Goal: Task Accomplishment & Management: Use online tool/utility

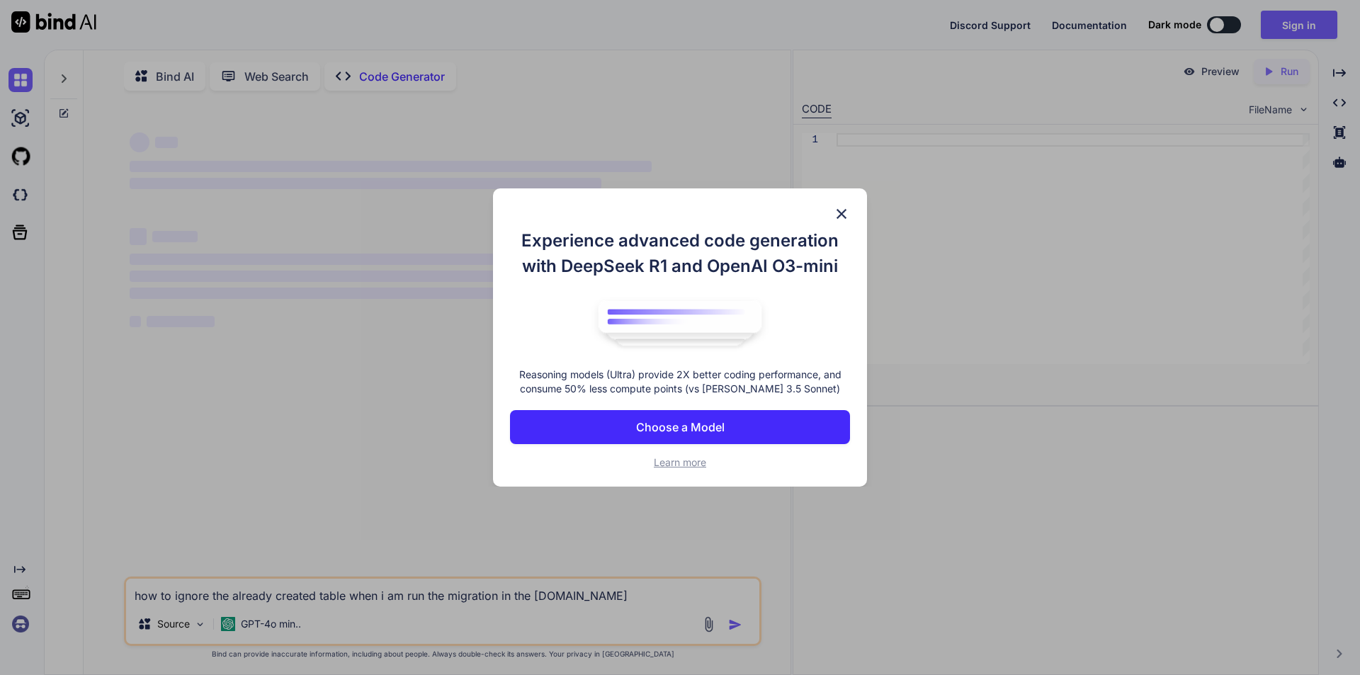
click at [840, 215] on img at bounding box center [841, 213] width 17 height 17
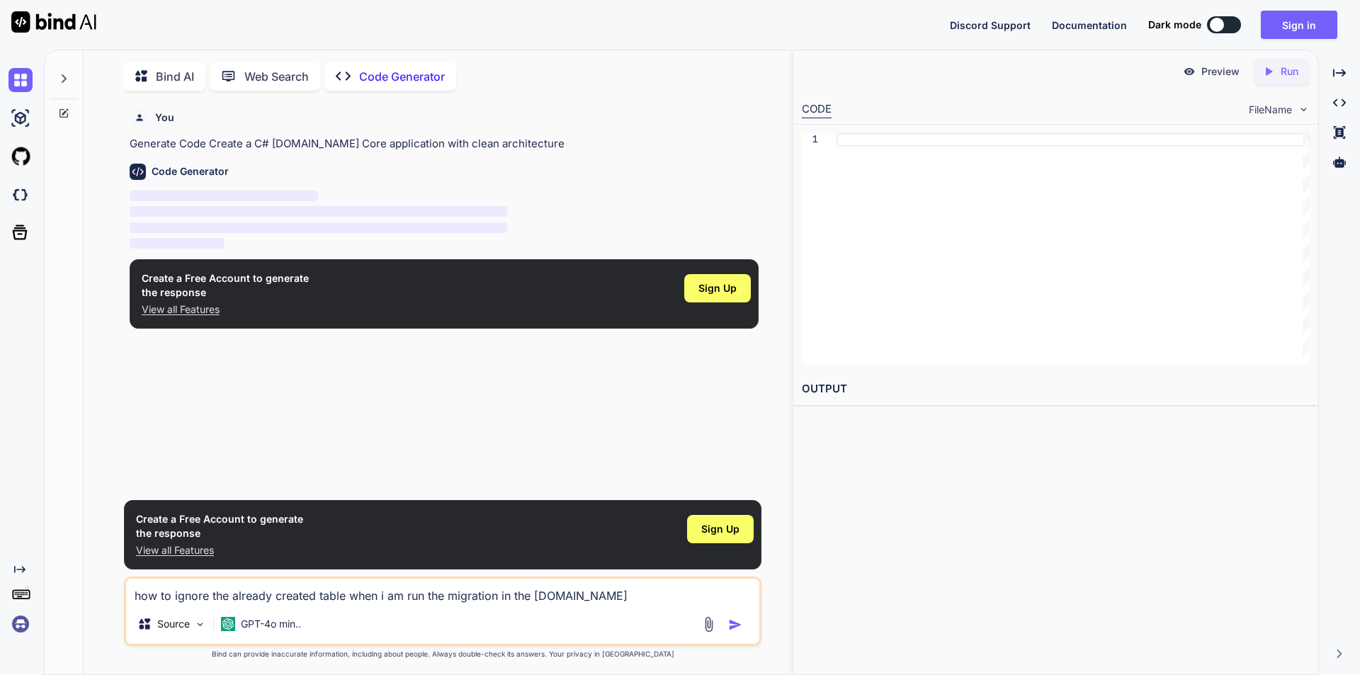
scroll to position [6, 0]
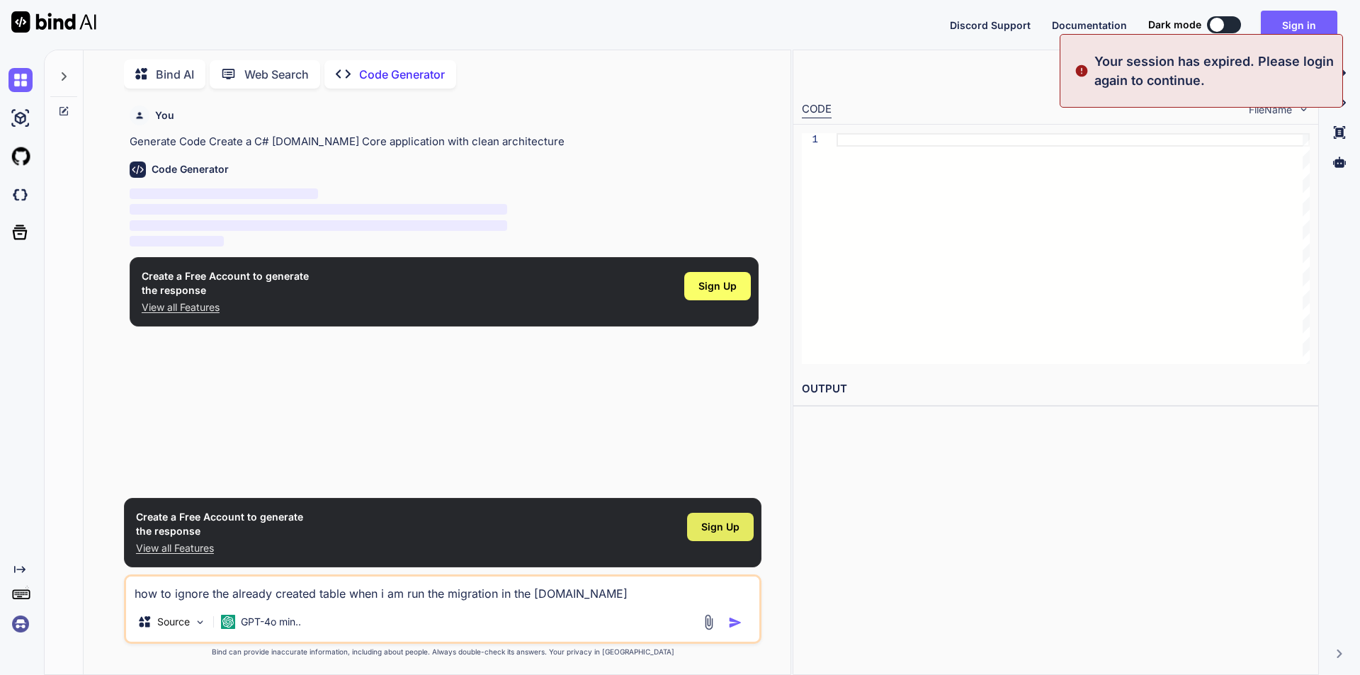
type textarea "x"
click at [708, 532] on span "Sign Up" at bounding box center [720, 527] width 38 height 14
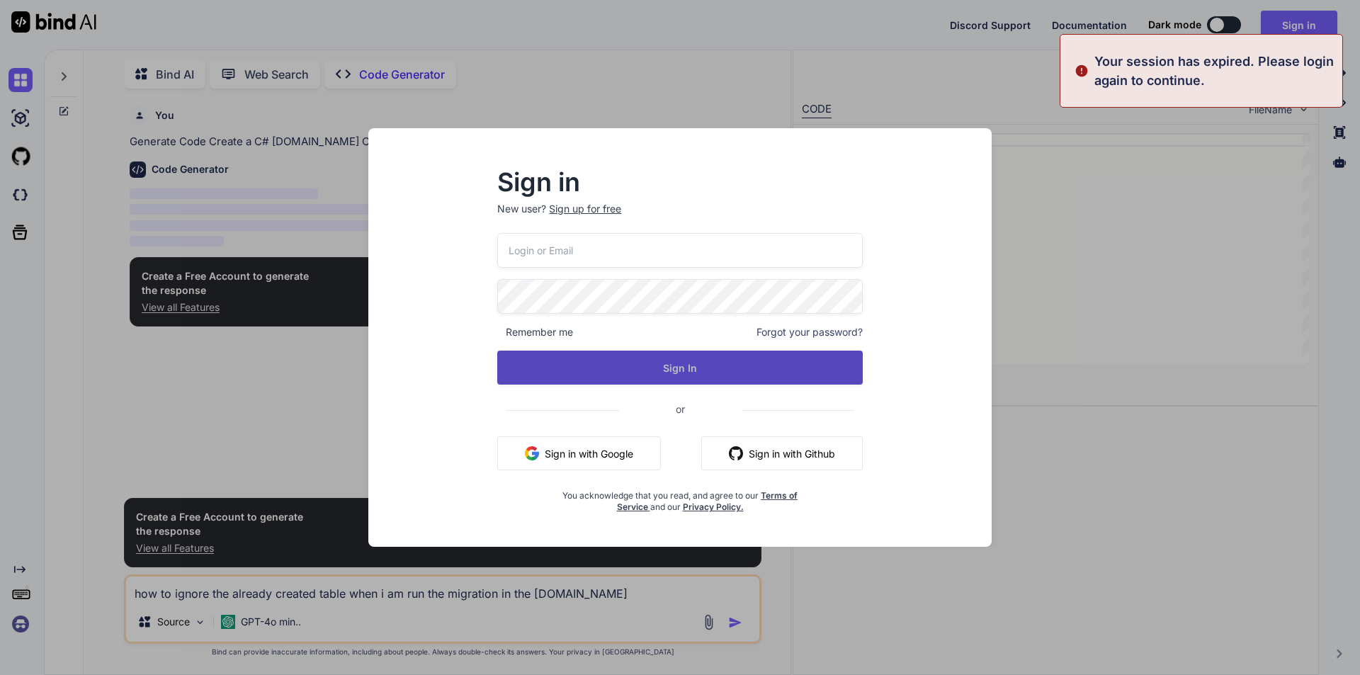
type input "[EMAIL_ADDRESS][DOMAIN_NAME]"
click at [599, 365] on button "Sign In" at bounding box center [679, 368] width 365 height 34
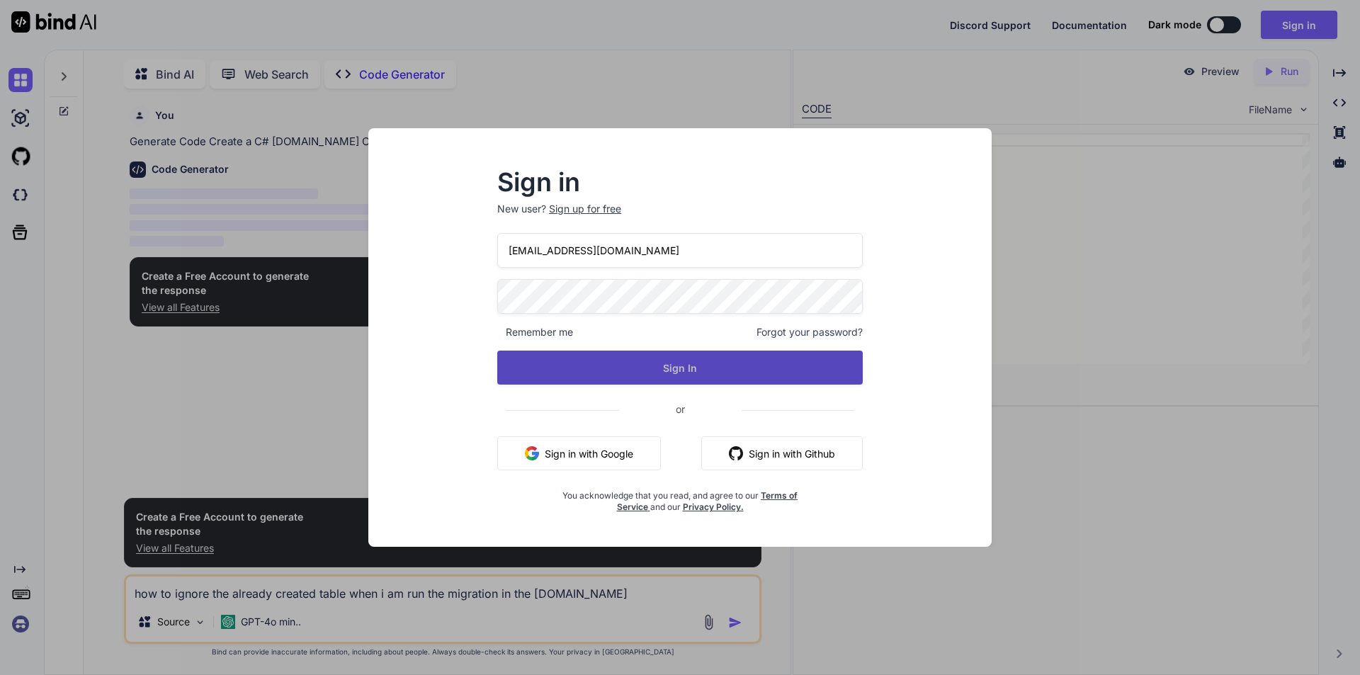
click at [623, 365] on button "Sign In" at bounding box center [679, 368] width 365 height 34
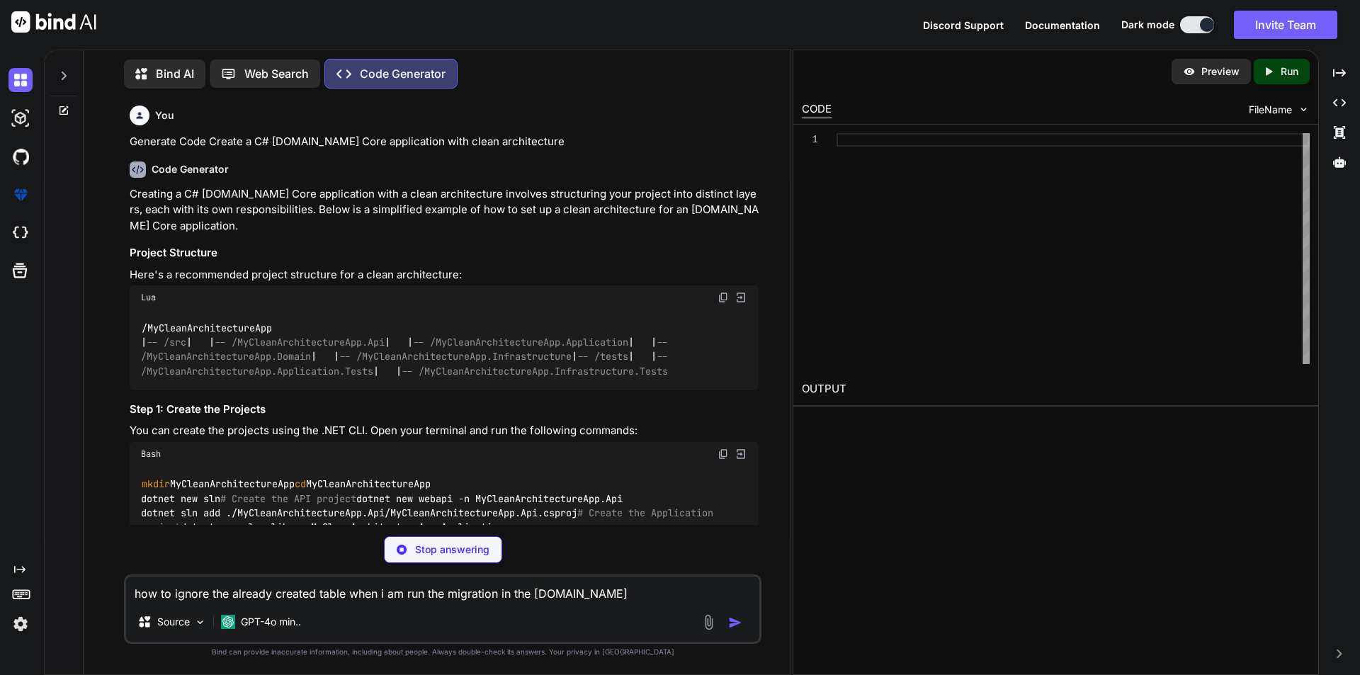
scroll to position [6, 0]
